Goal: Task Accomplishment & Management: Use online tool/utility

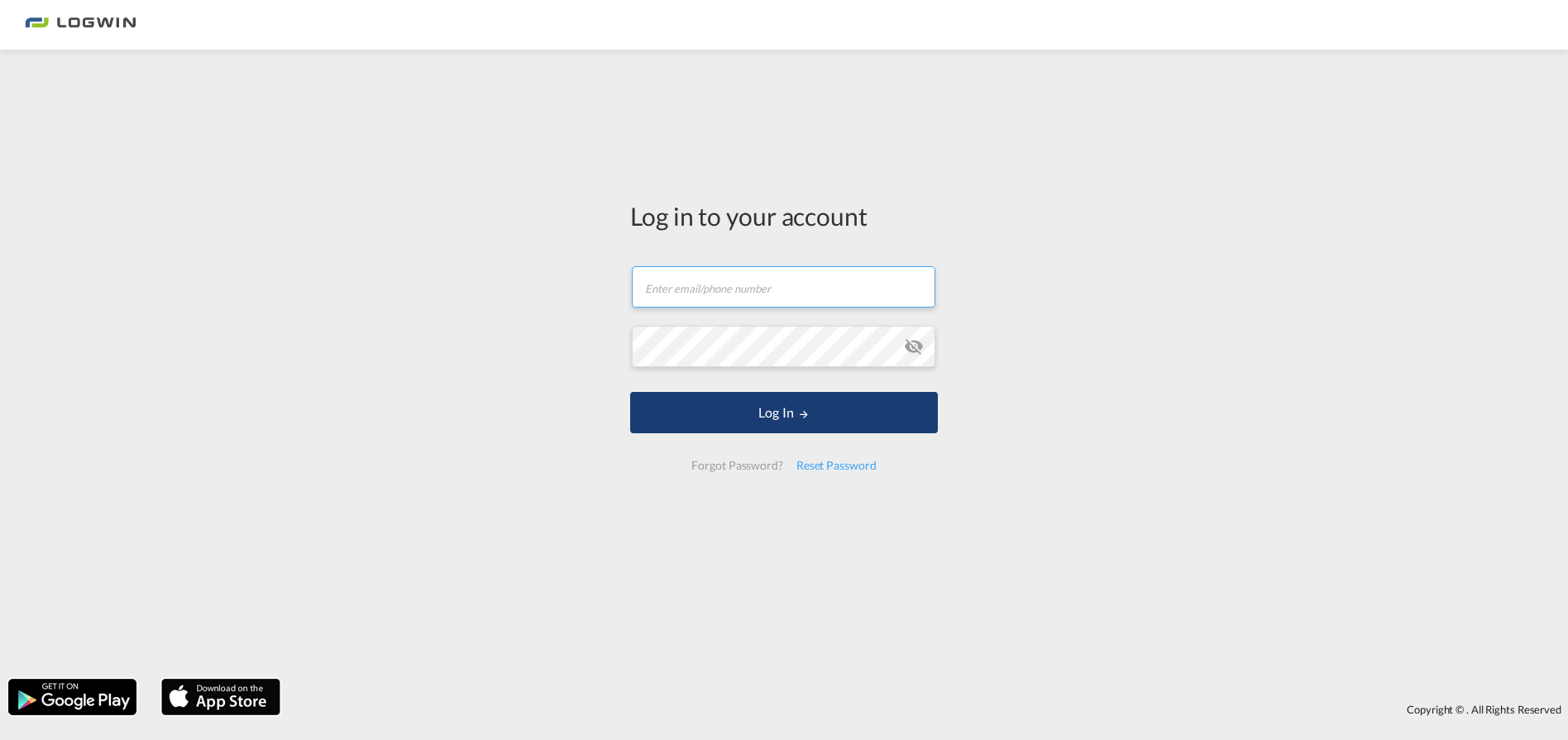
type input "[EMAIL_ADDRESS][PERSON_NAME][DOMAIN_NAME]"
click at [728, 410] on button "Log In" at bounding box center [784, 412] width 308 height 41
